Goal: Task Accomplishment & Management: Manage account settings

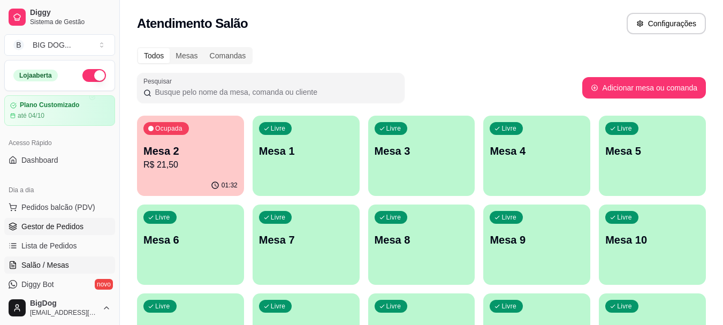
click at [63, 230] on span "Gestor de Pedidos" at bounding box center [52, 226] width 62 height 11
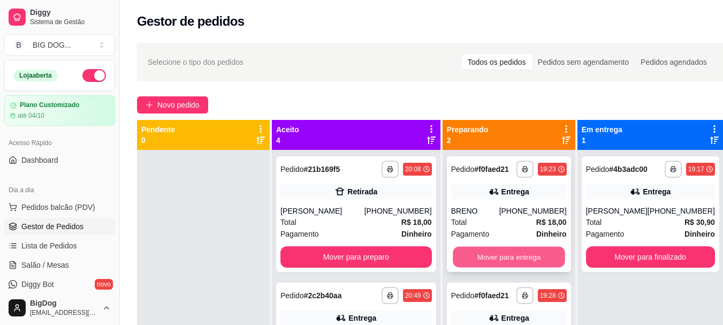
click at [453, 264] on button "Mover para entrega" at bounding box center [509, 257] width 112 height 21
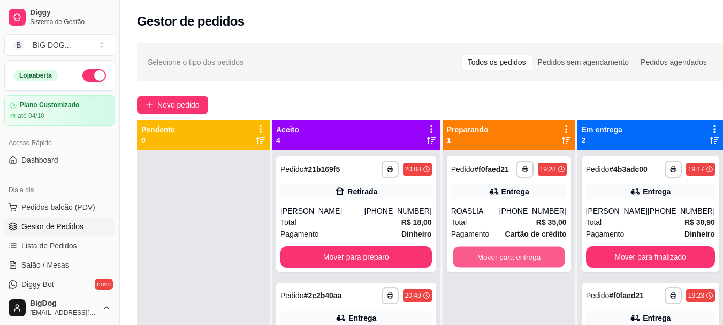
click at [453, 264] on button "Mover para entrega" at bounding box center [509, 257] width 112 height 21
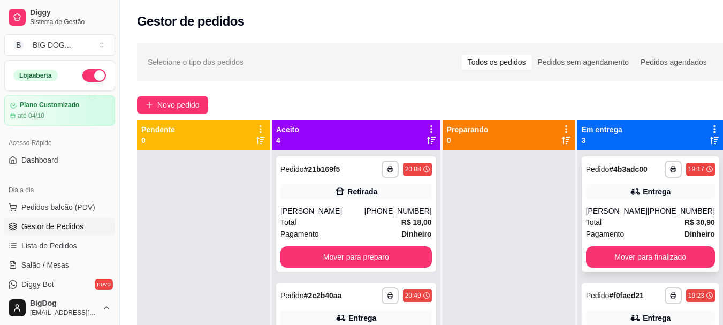
click at [631, 242] on div "**********" at bounding box center [649, 214] width 137 height 116
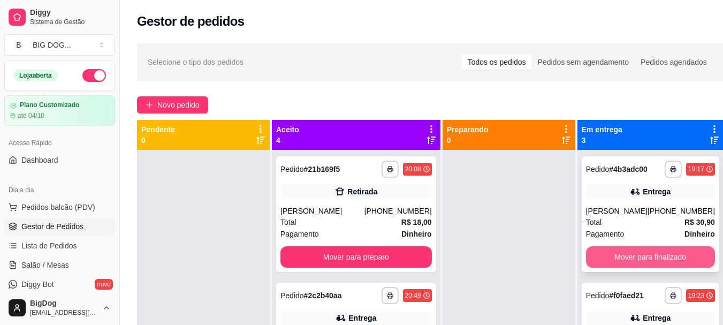
click at [611, 254] on button "Mover para finalizado" at bounding box center [650, 256] width 129 height 21
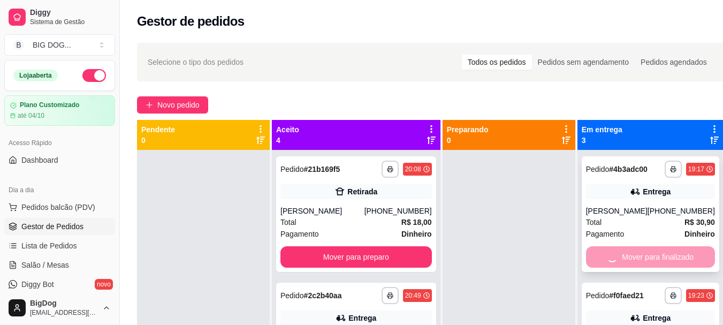
click at [611, 254] on div "Mover para finalizado" at bounding box center [650, 256] width 129 height 21
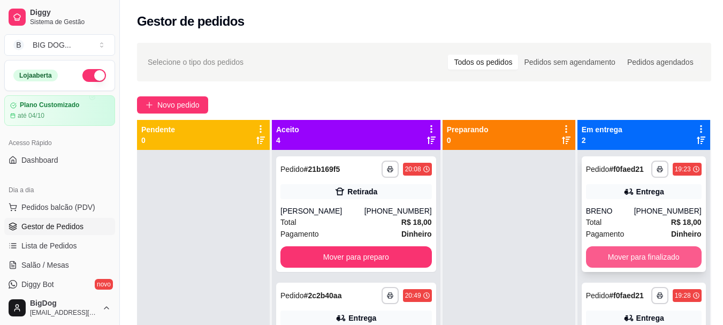
click at [620, 265] on button "Mover para finalizado" at bounding box center [644, 256] width 116 height 21
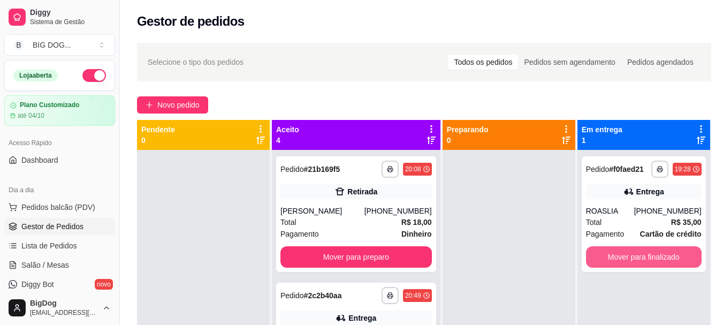
click at [620, 265] on button "Mover para finalizado" at bounding box center [644, 256] width 116 height 21
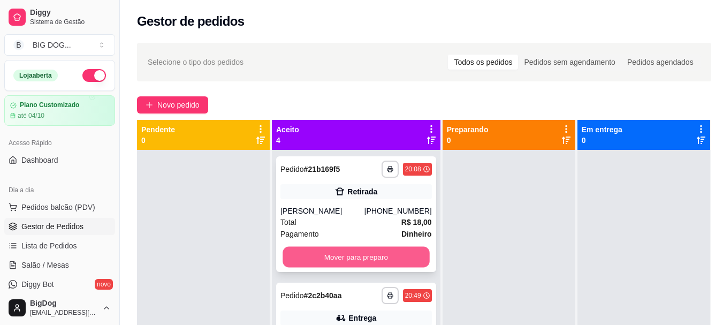
click at [361, 261] on button "Mover para preparo" at bounding box center [355, 257] width 147 height 21
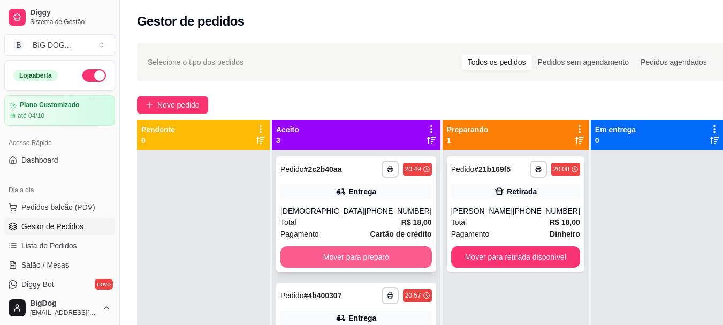
click at [381, 262] on button "Mover para preparo" at bounding box center [355, 256] width 151 height 21
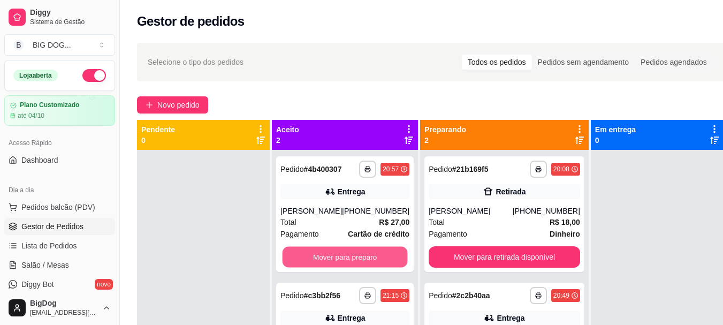
click at [381, 262] on button "Mover para preparo" at bounding box center [344, 257] width 125 height 21
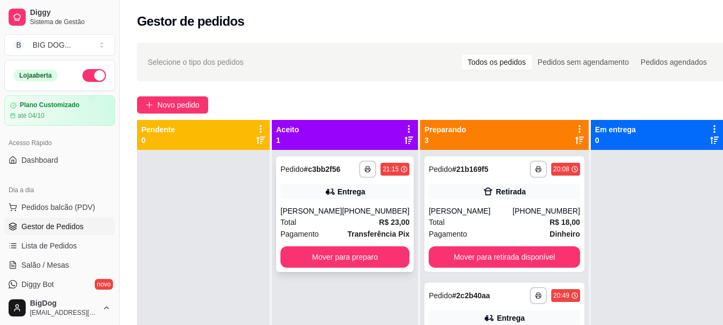
click at [374, 229] on strong "Transferência Pix" at bounding box center [378, 233] width 62 height 9
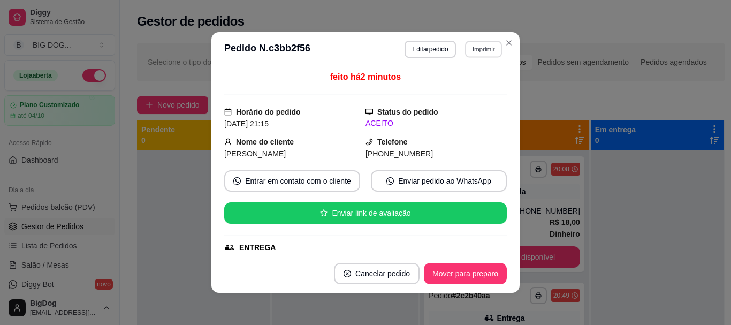
click at [492, 43] on button "Imprimir" at bounding box center [483, 49] width 37 height 17
click at [472, 81] on button "IMPRESSORA" at bounding box center [461, 86] width 78 height 17
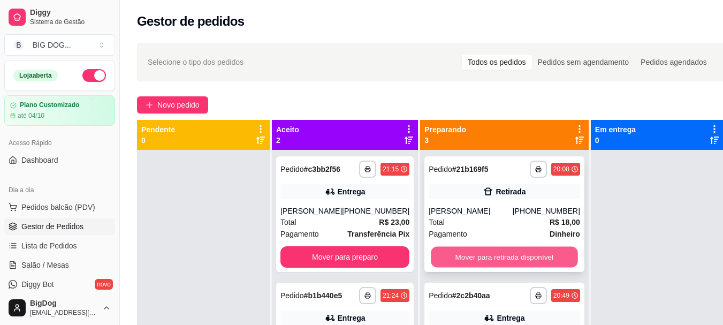
click at [495, 262] on button "Mover para retirada disponível" at bounding box center [504, 257] width 147 height 21
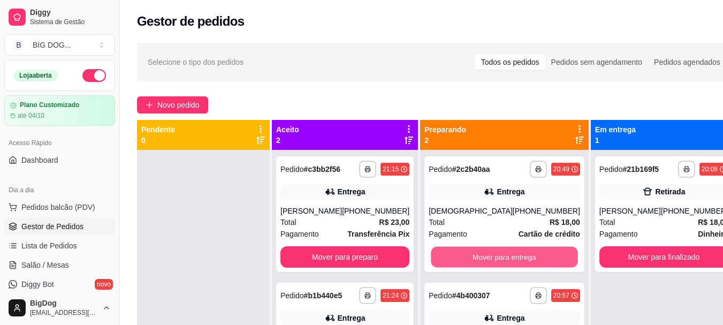
click at [495, 262] on button "Mover para entrega" at bounding box center [504, 257] width 147 height 21
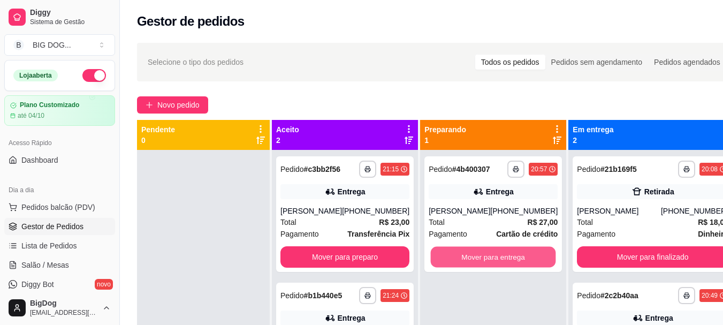
click at [495, 262] on button "Mover para entrega" at bounding box center [493, 257] width 125 height 21
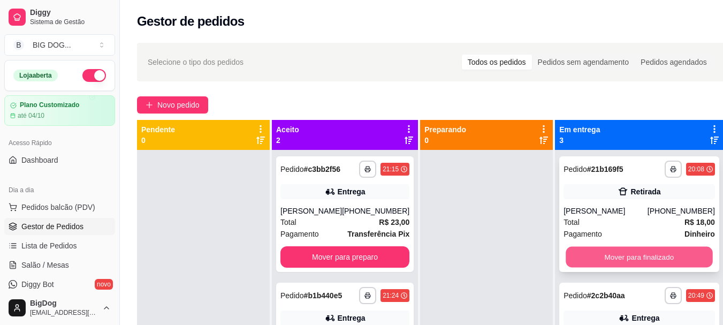
click at [639, 264] on button "Mover para finalizado" at bounding box center [638, 257] width 147 height 21
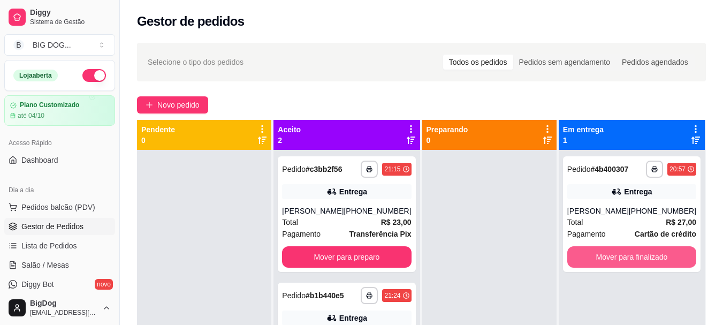
click at [639, 264] on button "Mover para finalizado" at bounding box center [631, 256] width 129 height 21
